Goal: Information Seeking & Learning: Learn about a topic

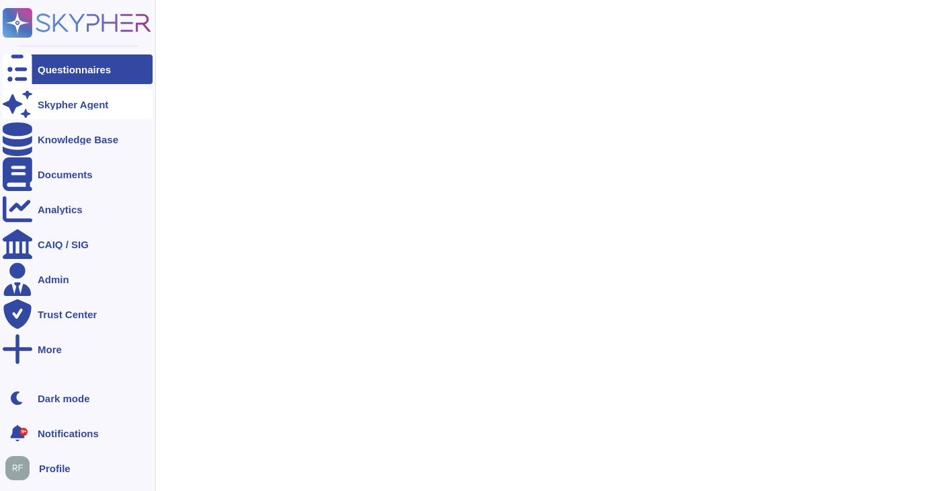
click at [33, 105] on div "Skypher Agent" at bounding box center [78, 104] width 150 height 30
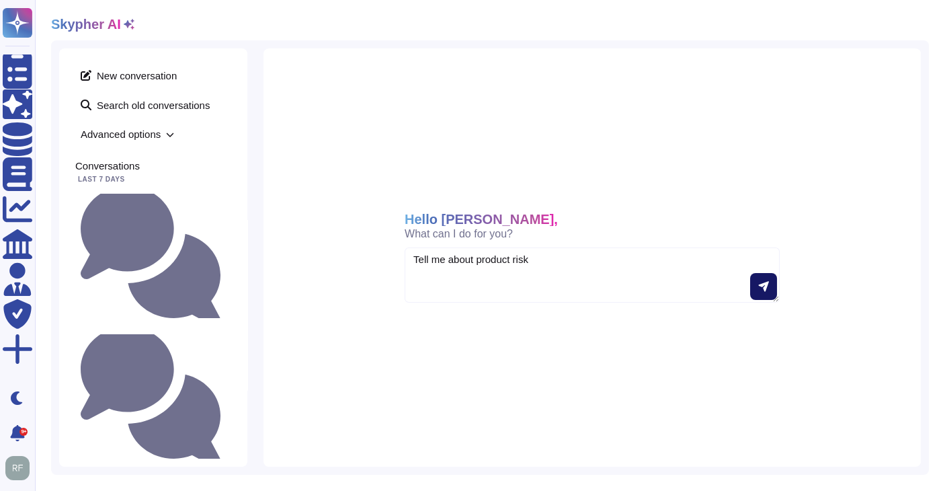
type textarea "Tell me about product risk"
click at [766, 292] on button at bounding box center [763, 286] width 27 height 27
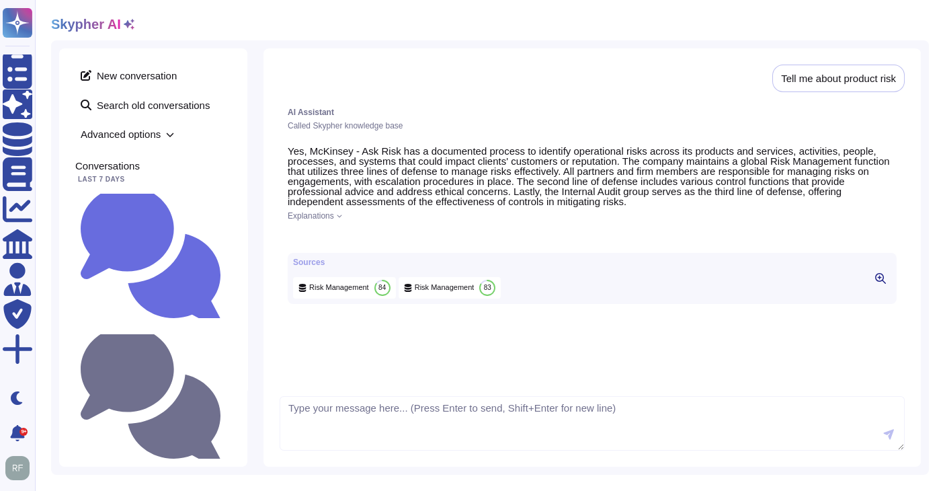
click at [320, 237] on icon at bounding box center [320, 237] width 0 height 0
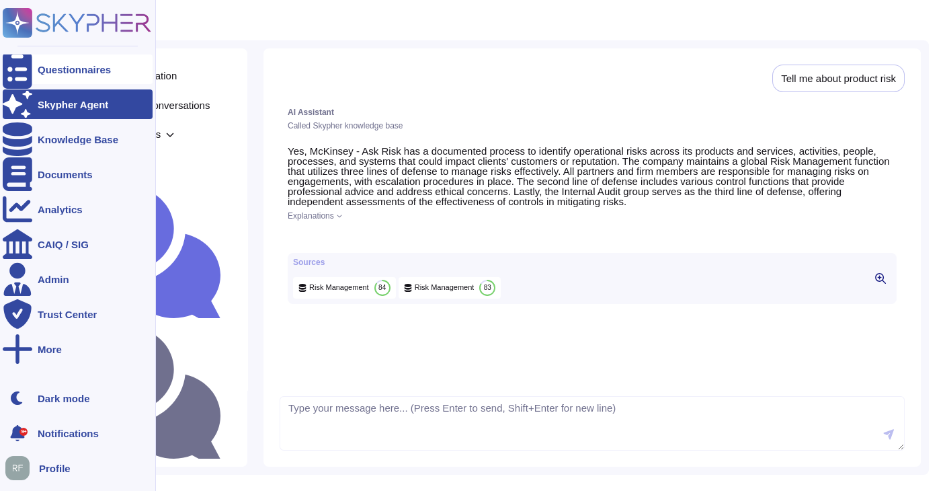
click at [15, 79] on div at bounding box center [18, 69] width 30 height 30
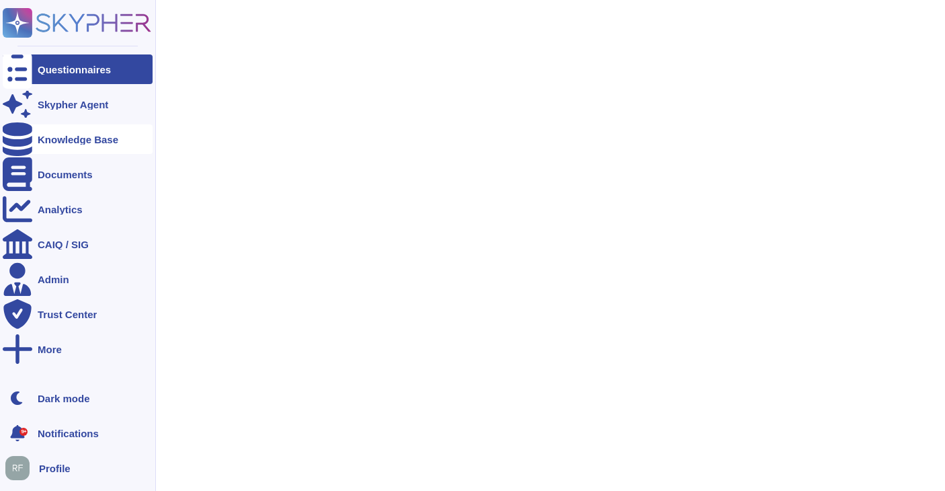
click at [77, 147] on div "Knowledge Base" at bounding box center [78, 139] width 150 height 30
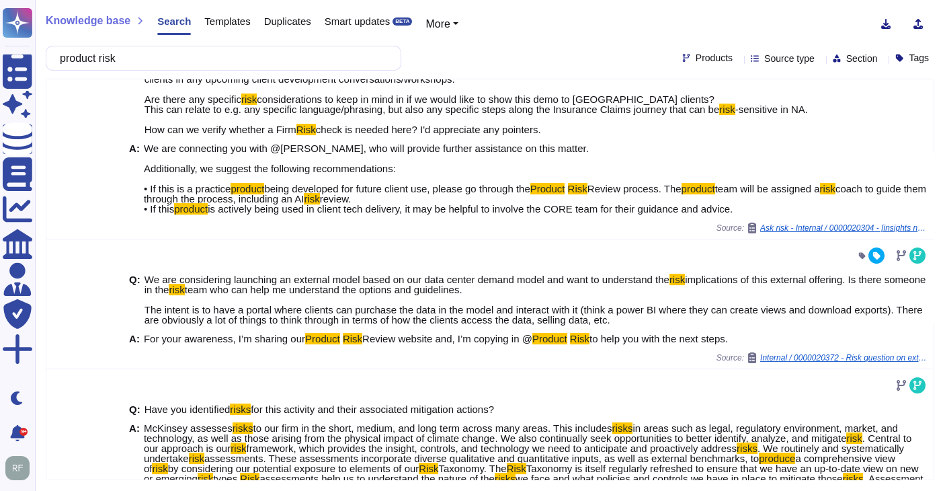
scroll to position [783, 0]
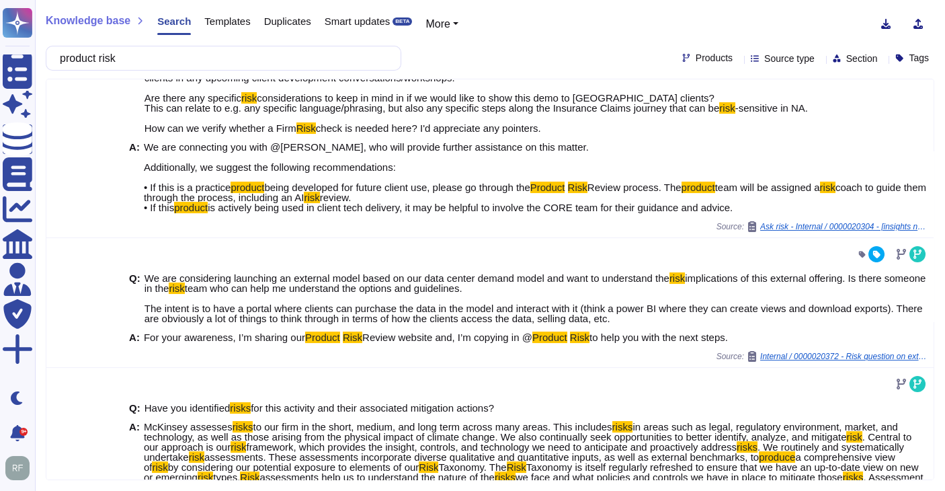
type input "product risk"
click at [696, 61] on span "Products" at bounding box center [714, 57] width 37 height 9
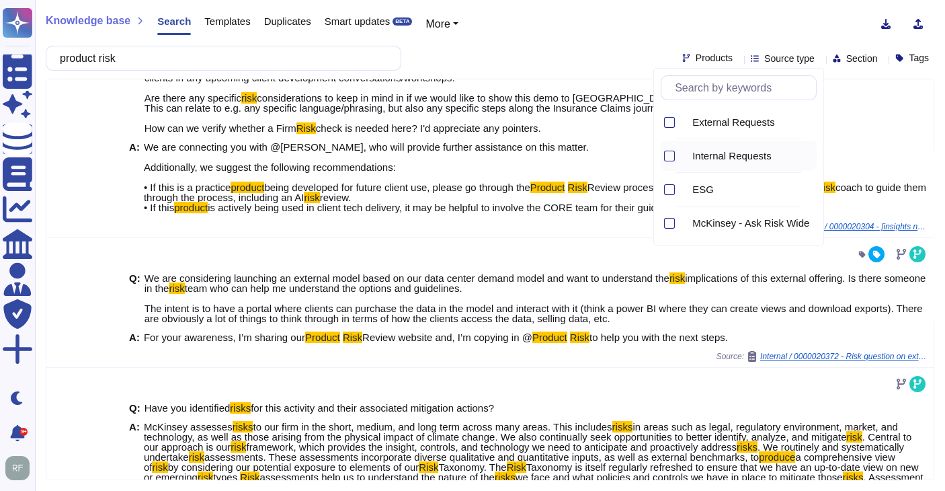
click at [675, 149] on div "Internal Requests" at bounding box center [739, 156] width 156 height 30
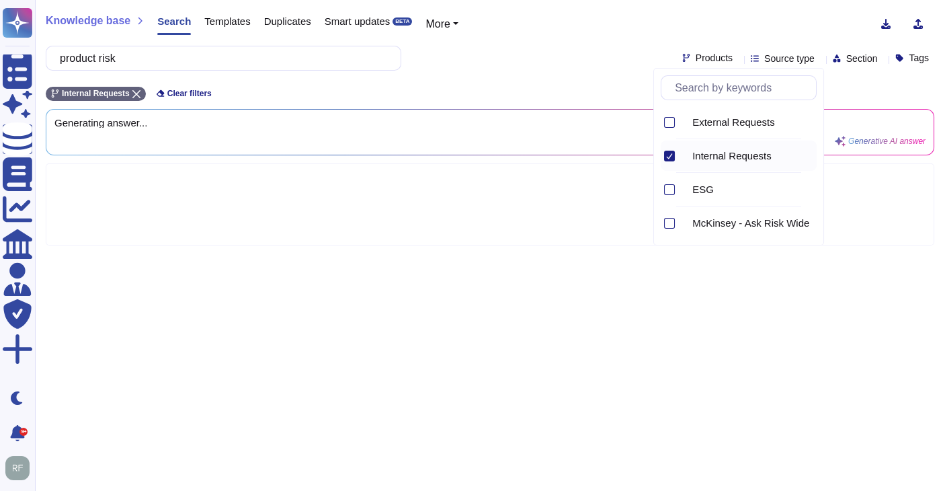
click at [480, 85] on div "Internal Requests Clear filters" at bounding box center [490, 90] width 889 height 22
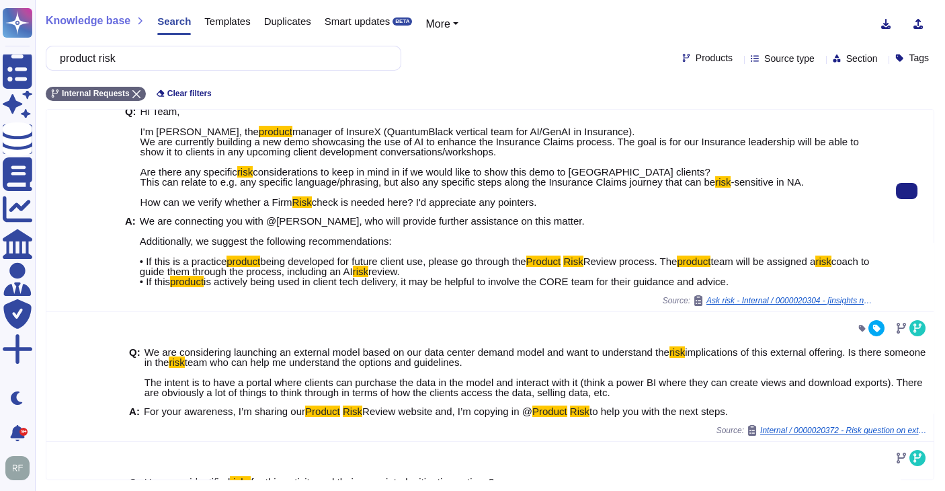
scroll to position [37, 0]
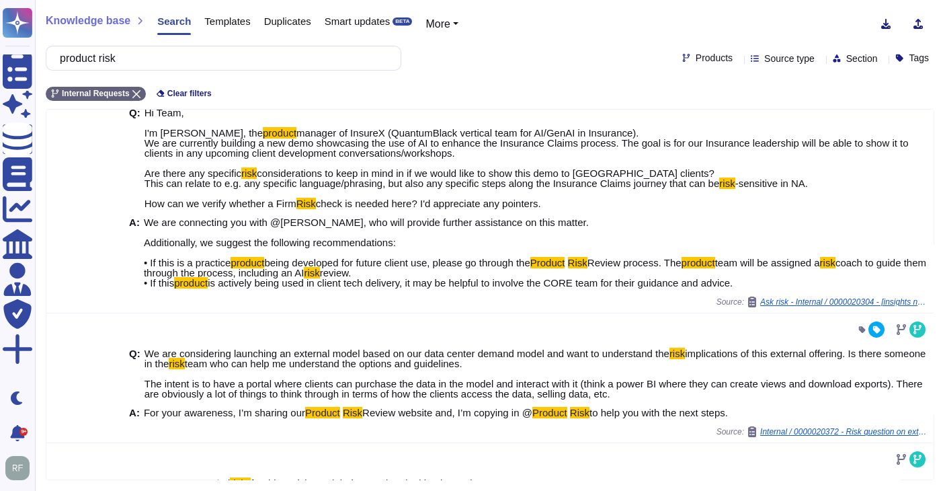
click at [696, 59] on span "Products" at bounding box center [714, 57] width 37 height 9
click at [764, 56] on span "Source type" at bounding box center [789, 58] width 50 height 9
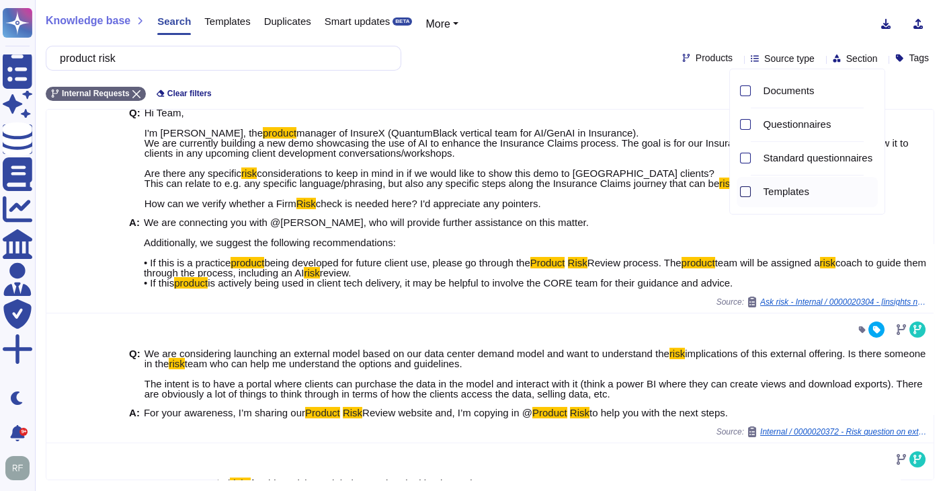
click at [745, 191] on div at bounding box center [745, 191] width 11 height 11
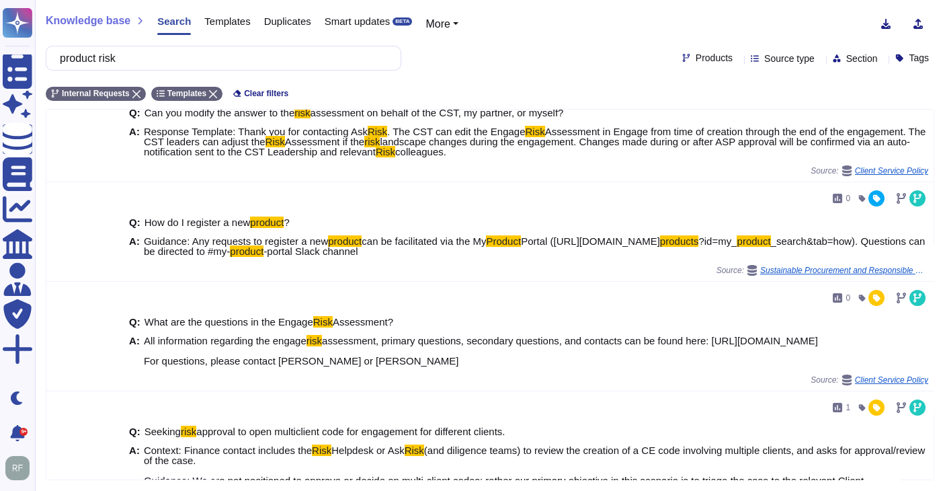
click at [545, 46] on div "product risk Products Source type Section Tags" at bounding box center [490, 58] width 889 height 25
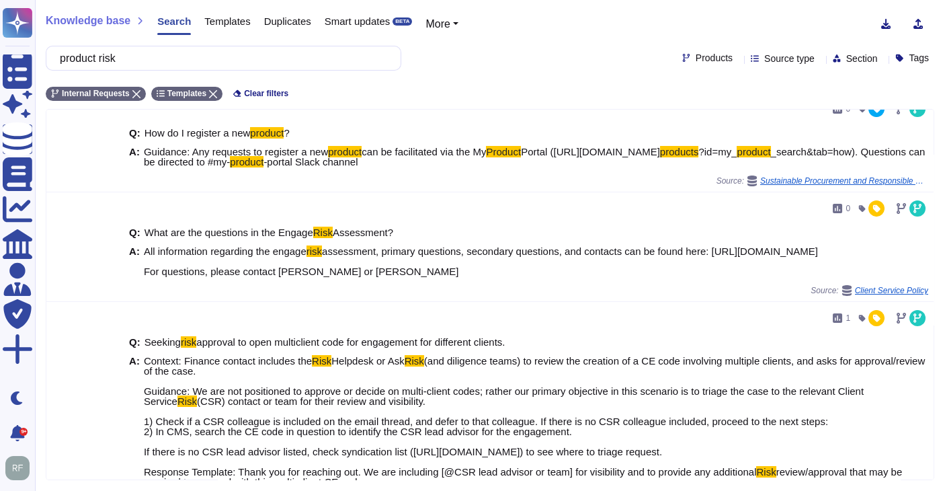
scroll to position [0, 0]
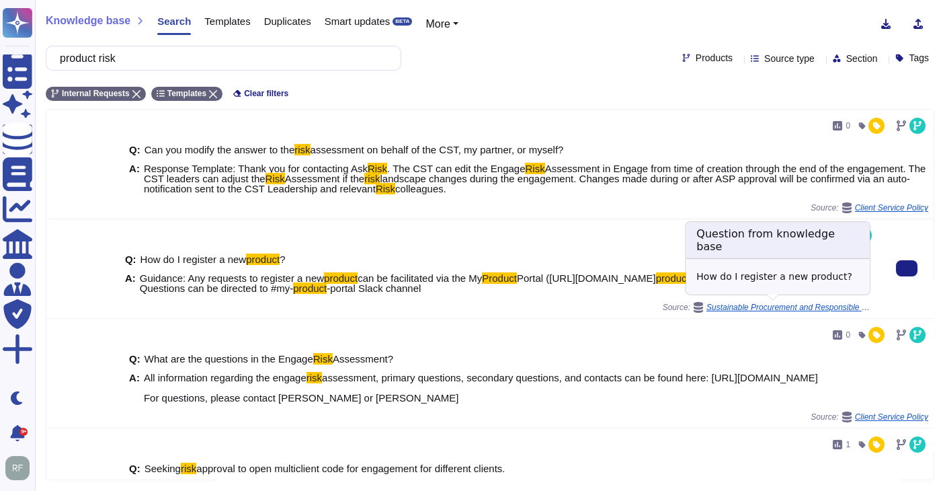
click at [750, 308] on span "Sustainable Procurement and Responsible Buying Policy" at bounding box center [791, 307] width 168 height 8
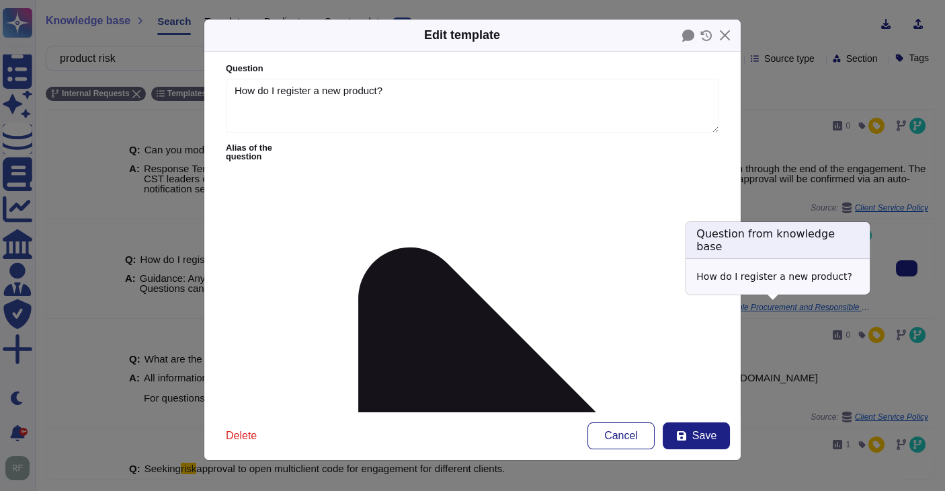
type textarea "How do I register a new product?"
type textarea "Guidance: Any requests to register a new product can be facilitated via the My …"
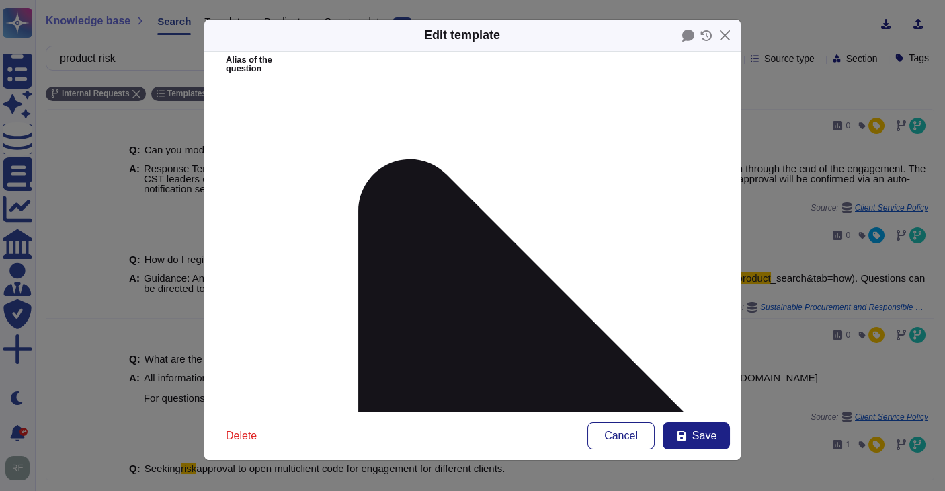
scroll to position [84, 0]
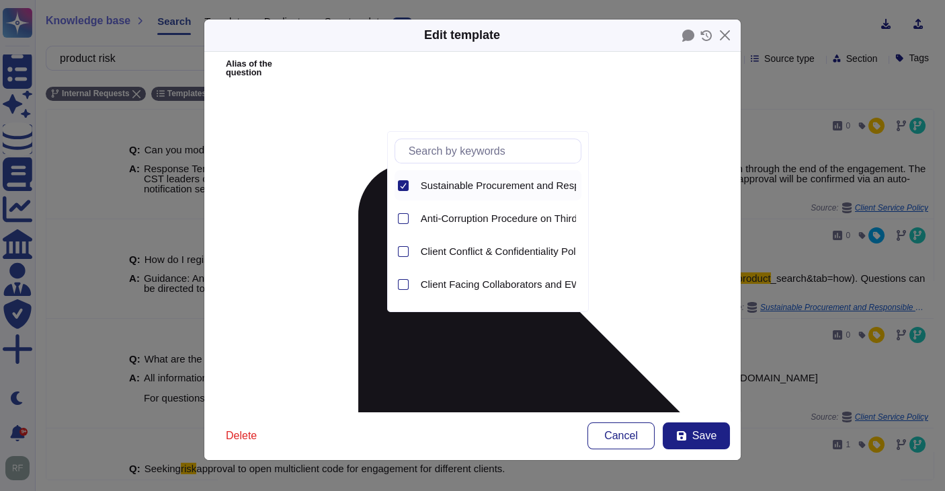
click at [405, 185] on icon at bounding box center [403, 185] width 7 height 7
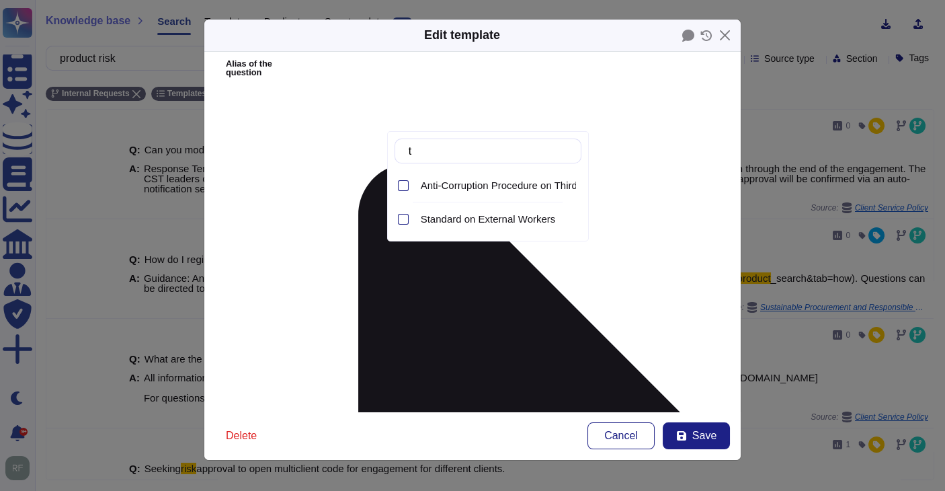
scroll to position [0, 0]
type input "t"
type input "a"
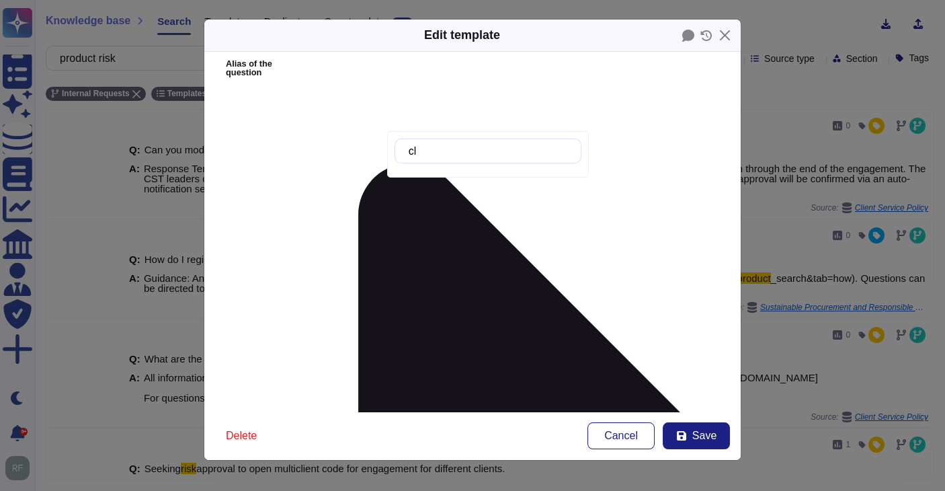
type input "c"
click at [318, 163] on form "Question How do I register a new product? Alias of the question Answer Guidance…" at bounding box center [472, 232] width 536 height 360
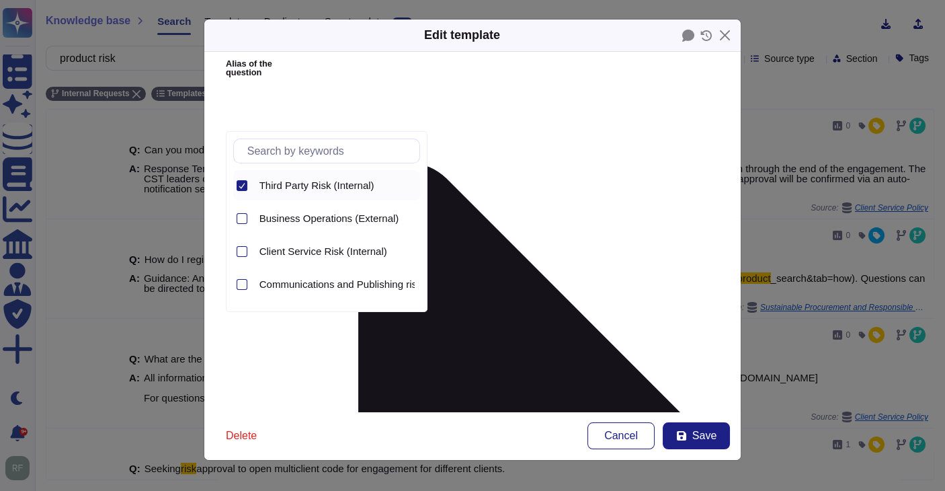
click at [242, 187] on icon at bounding box center [242, 185] width 7 height 7
type input "a"
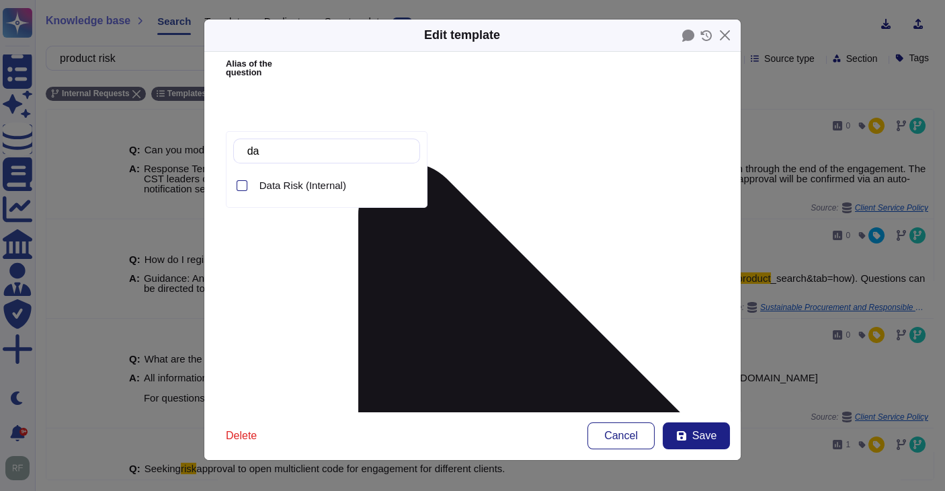
type input "dat"
click at [243, 183] on div at bounding box center [242, 185] width 11 height 11
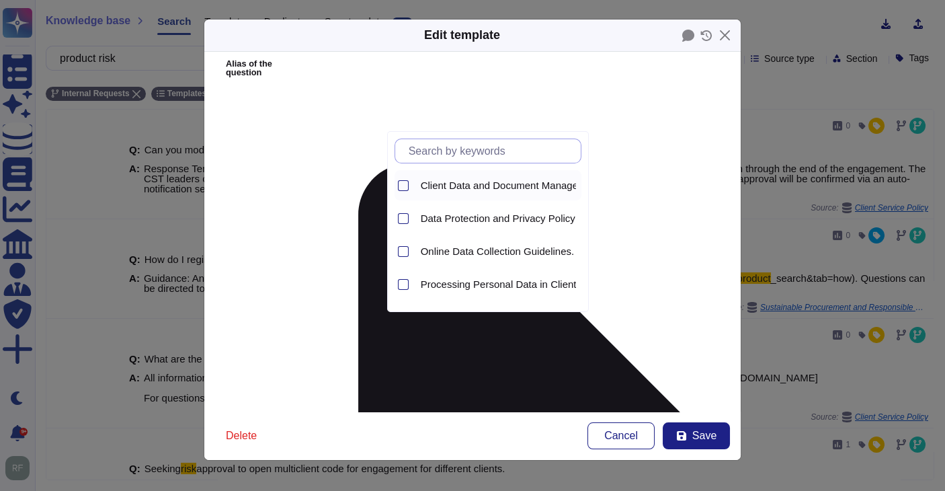
click at [444, 191] on div "Client Data and Document Management Policy" at bounding box center [498, 185] width 166 height 30
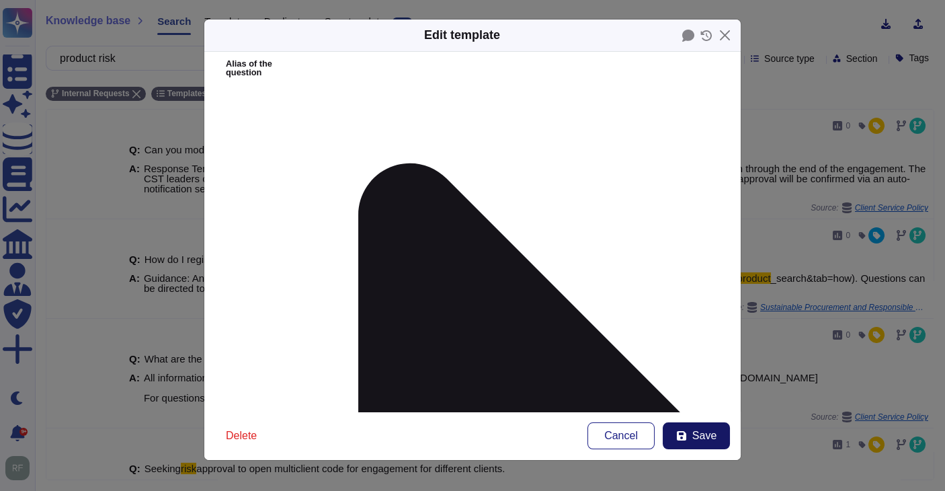
click at [699, 430] on span "Save" at bounding box center [704, 435] width 24 height 11
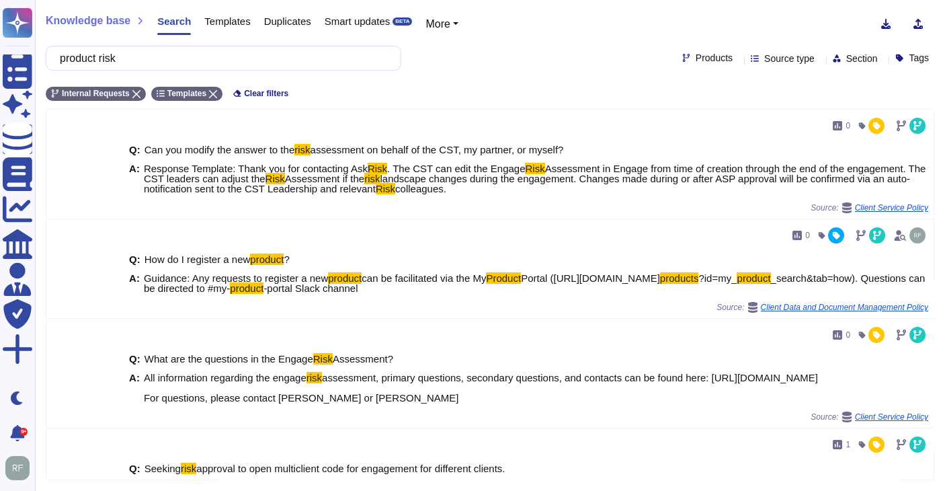
click at [703, 64] on div "product risk Products Source type Section Tags" at bounding box center [490, 58] width 889 height 25
click at [709, 51] on div "product risk Products Source type Section Tags" at bounding box center [490, 58] width 889 height 25
click at [701, 64] on div "product risk Products Source type Section Tags" at bounding box center [490, 58] width 889 height 25
click at [141, 58] on input "product risk" at bounding box center [220, 58] width 334 height 24
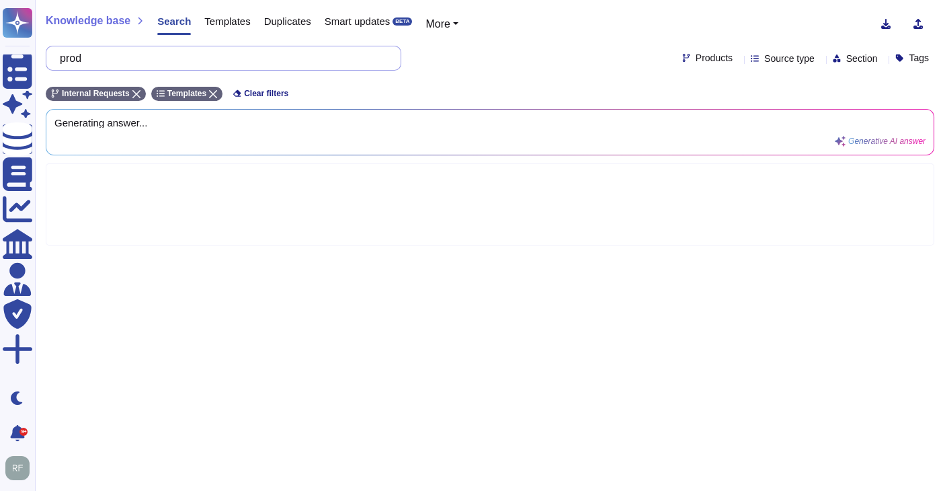
type input "pr"
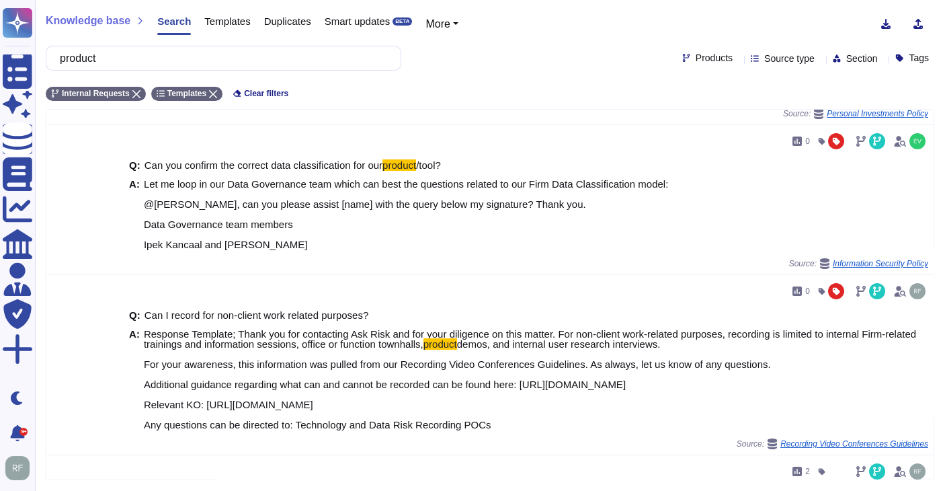
scroll to position [374, 0]
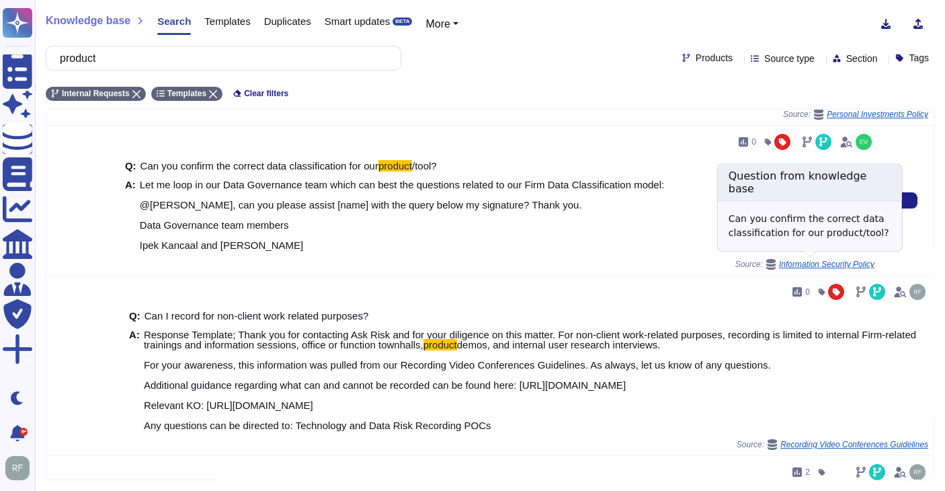
type input "product"
click at [797, 265] on span "Information Security Policy" at bounding box center [826, 264] width 95 height 8
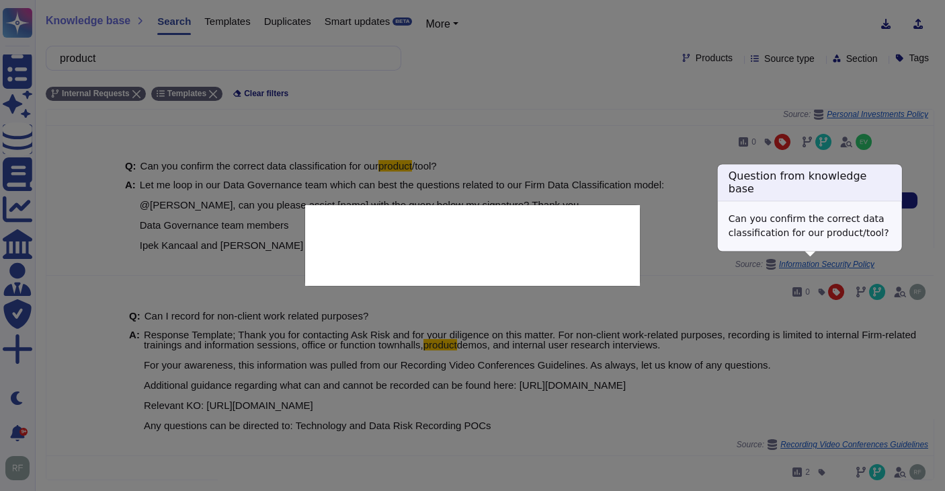
type textarea "Can you confirm the correct data classification for our product/tool?"
type textarea "Let me loop in our Data Governance team which can best the questions related to…"
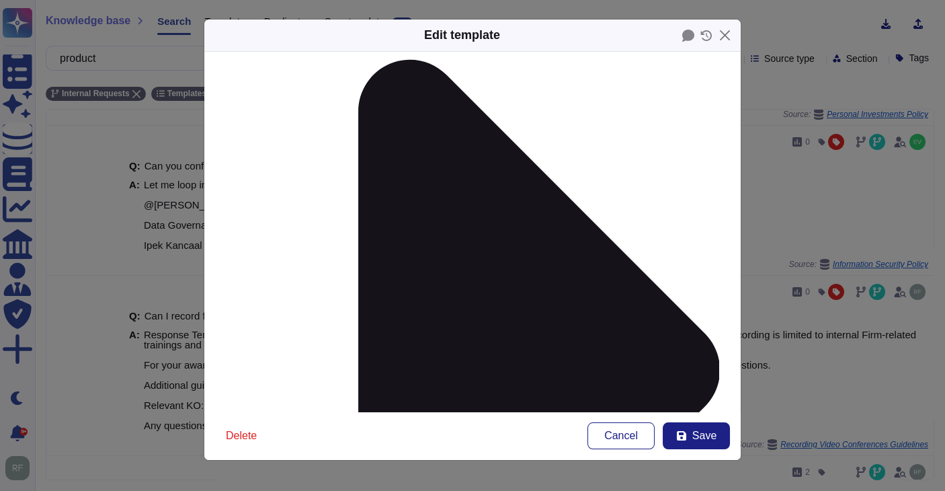
scroll to position [188, 0]
click at [729, 35] on button "Close" at bounding box center [725, 35] width 21 height 21
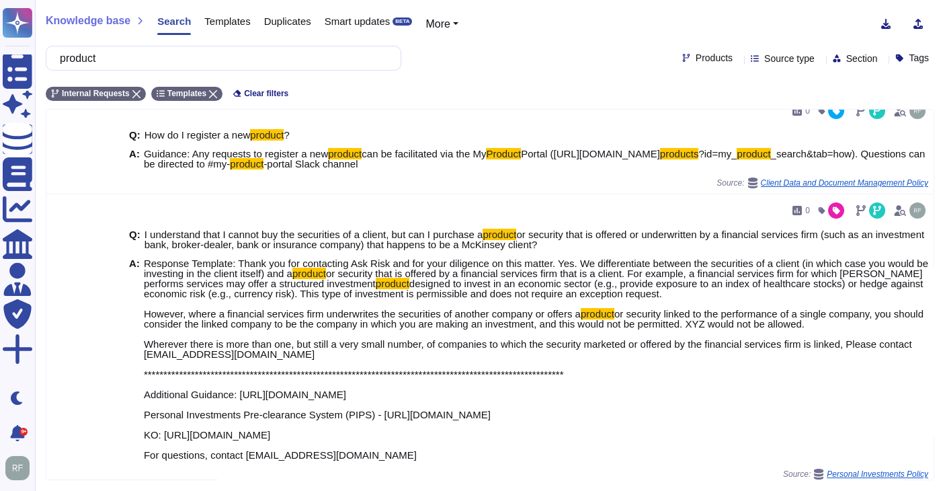
scroll to position [0, 0]
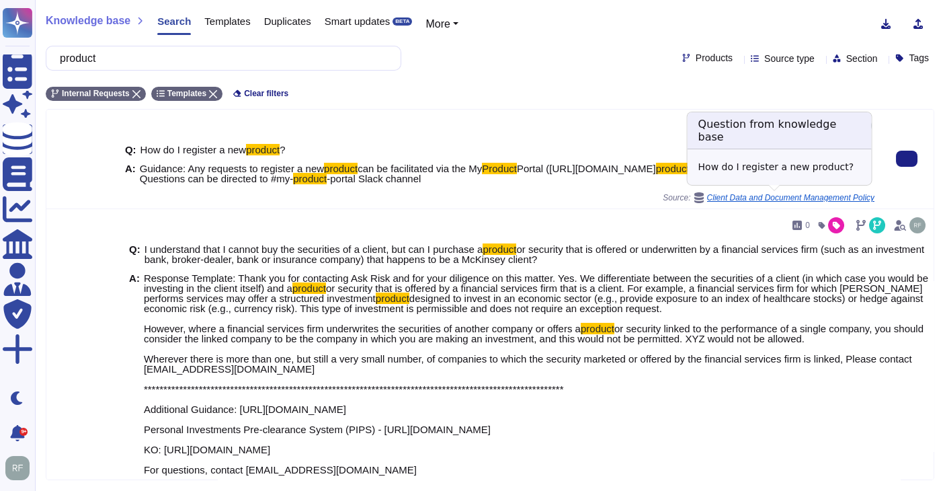
click at [740, 195] on span "Client Data and Document Management Policy" at bounding box center [790, 198] width 167 height 8
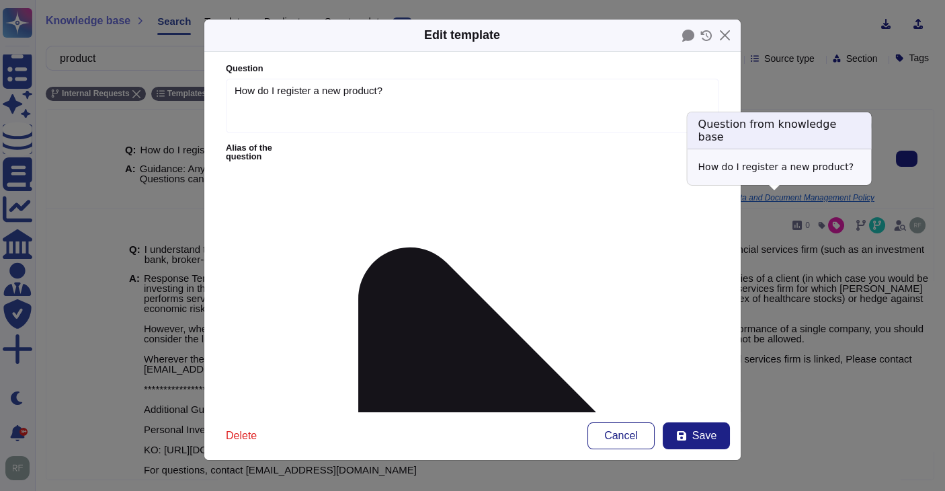
type textarea "How do I register a new product?"
type textarea "Guidance: Any requests to register a new product can be facilitated via the My …"
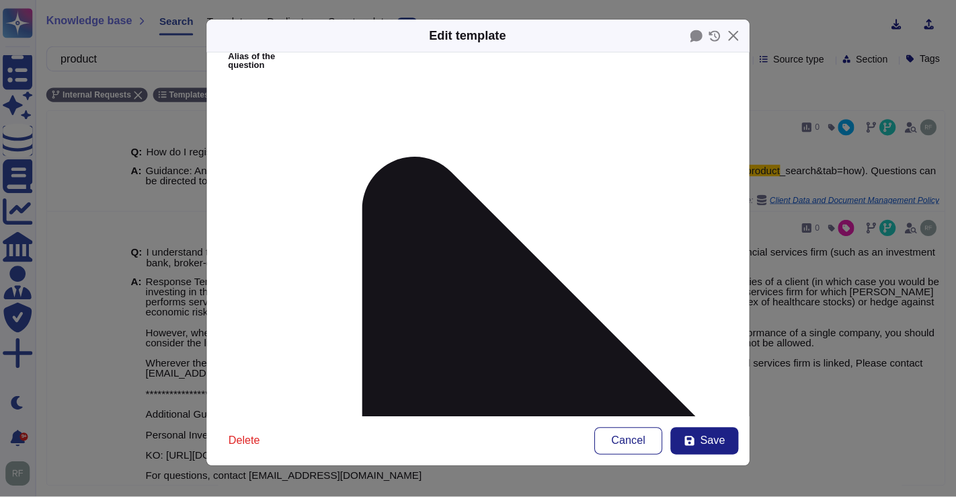
scroll to position [103, 0]
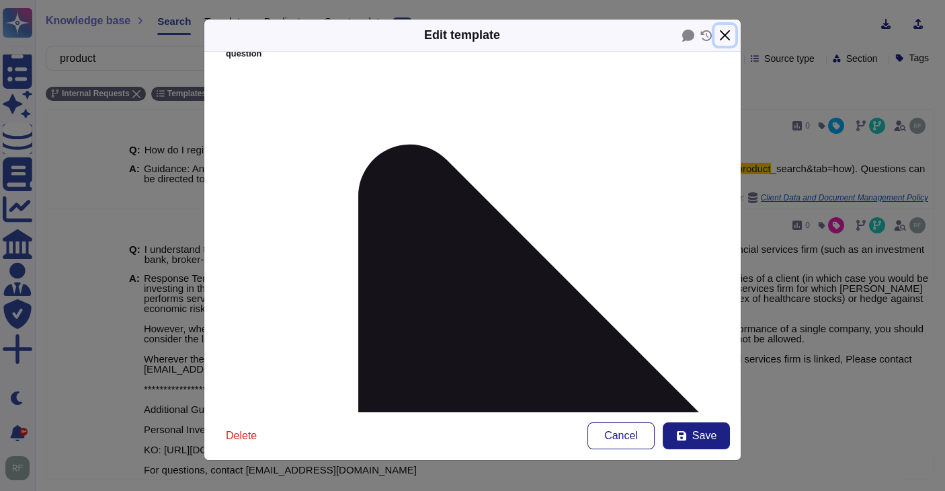
click at [724, 34] on button "Close" at bounding box center [725, 35] width 21 height 21
